Goal: Transaction & Acquisition: Purchase product/service

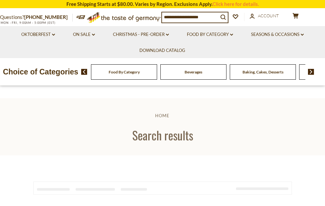
type input "**********"
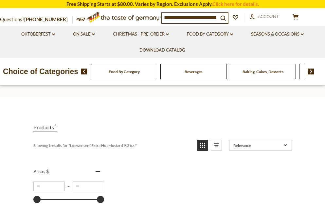
scroll to position [65, 0]
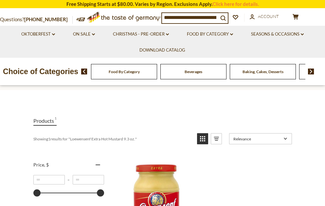
click at [158, 198] on img "Loewensenf Extra Hot Mustard 9.3 oz." at bounding box center [157, 205] width 87 height 87
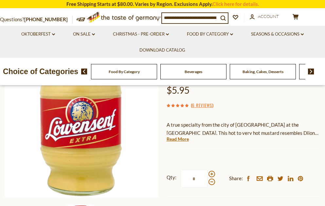
scroll to position [98, 0]
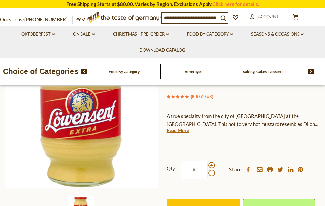
drag, startPoint x: 199, startPoint y: 172, endPoint x: 179, endPoint y: 177, distance: 20.8
click at [179, 177] on label "Qty: *" at bounding box center [190, 170] width 48 height 18
click at [181, 177] on input "*" at bounding box center [194, 170] width 27 height 18
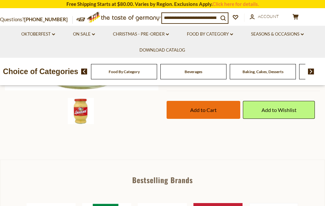
type input "*"
click at [215, 113] on span "Add to Cart" at bounding box center [203, 110] width 26 height 6
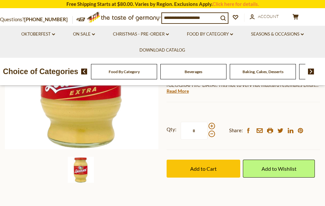
scroll to position [131, 0]
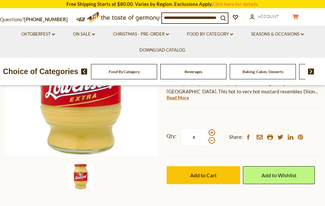
click at [297, 17] on icon at bounding box center [295, 17] width 6 height 6
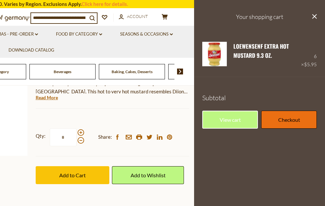
click at [273, 125] on link "Checkout" at bounding box center [289, 120] width 56 height 18
